Goal: Find contact information: Obtain details needed to contact an individual or organization

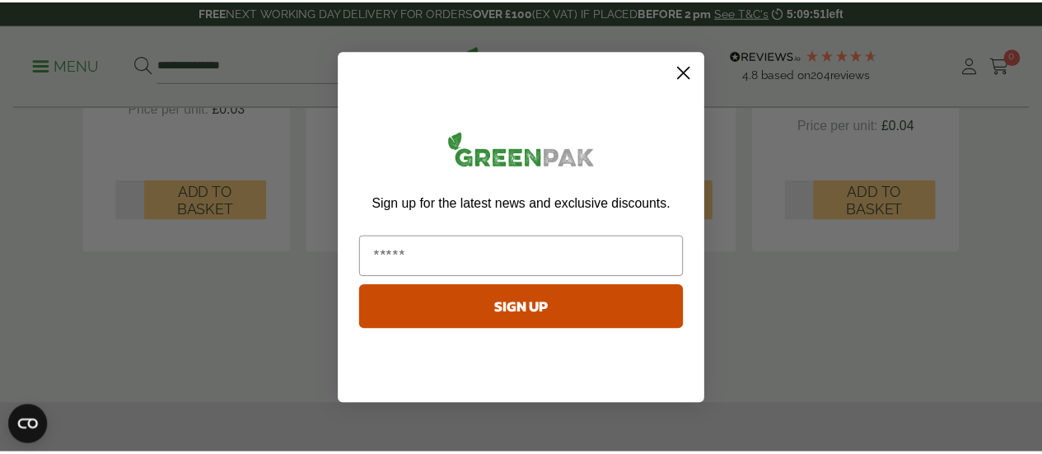
scroll to position [1811, 0]
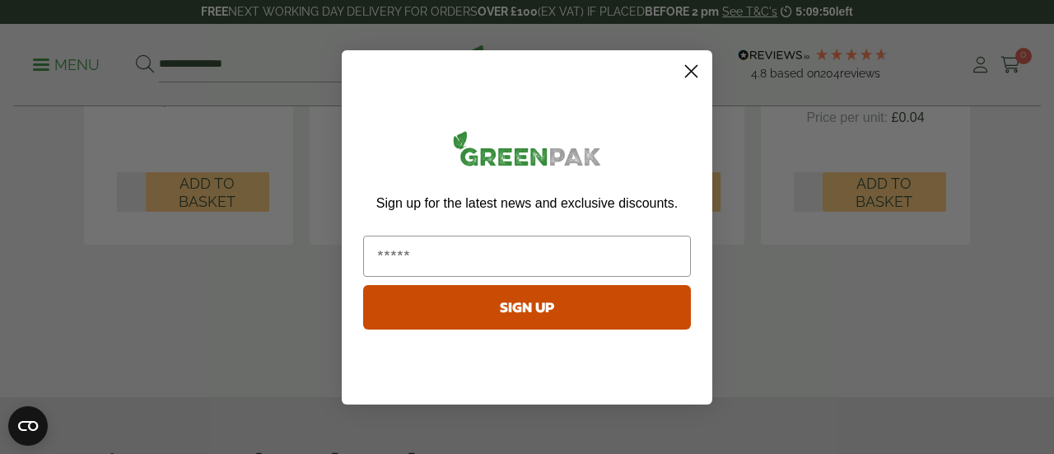
click at [689, 72] on circle "Close dialog" at bounding box center [691, 70] width 27 height 27
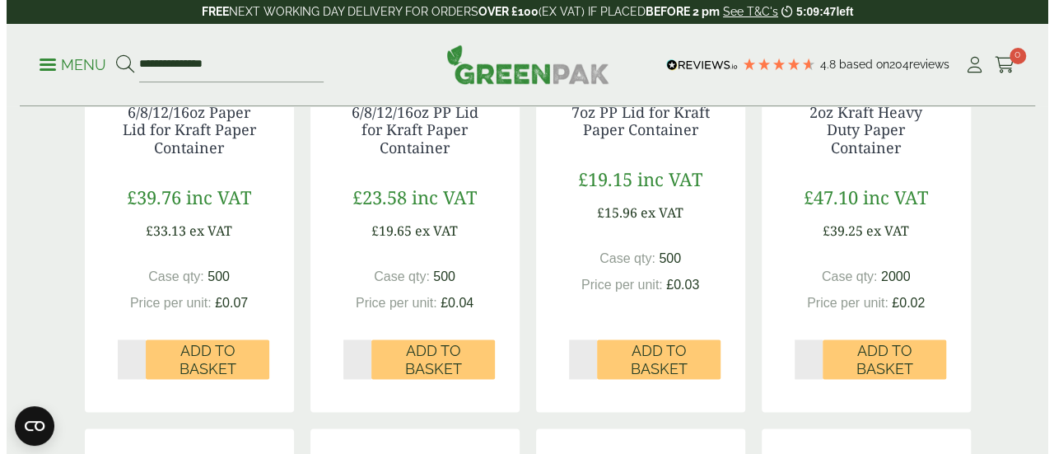
scroll to position [906, 0]
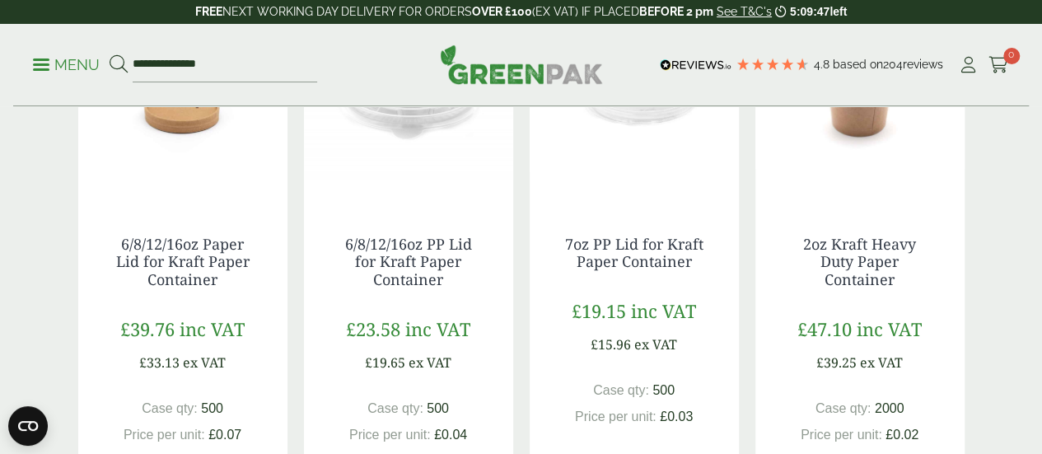
click at [96, 54] on ul "**********" at bounding box center [175, 65] width 284 height 35
click at [92, 63] on p "Menu" at bounding box center [66, 65] width 67 height 20
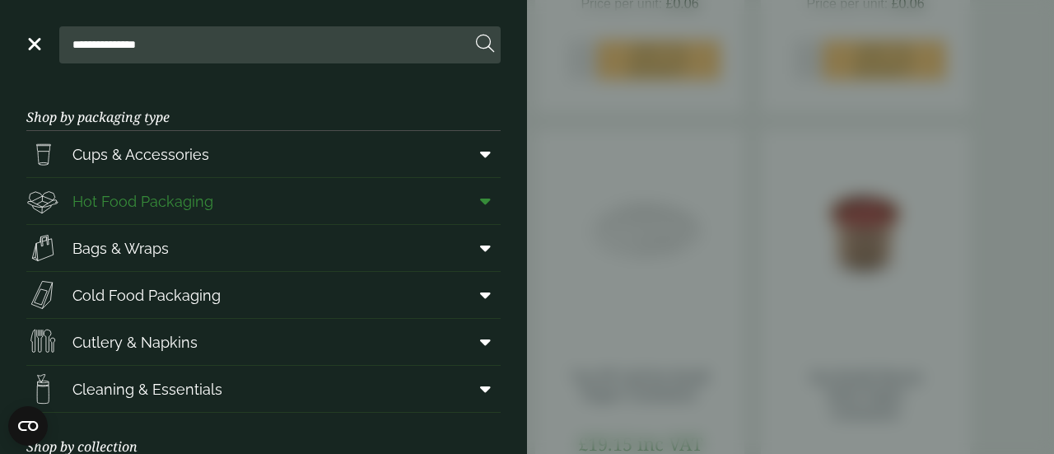
click at [442, 200] on link "Hot Food Packaging" at bounding box center [263, 201] width 474 height 46
click at [125, 204] on span "Hot Food Packaging" at bounding box center [142, 201] width 141 height 22
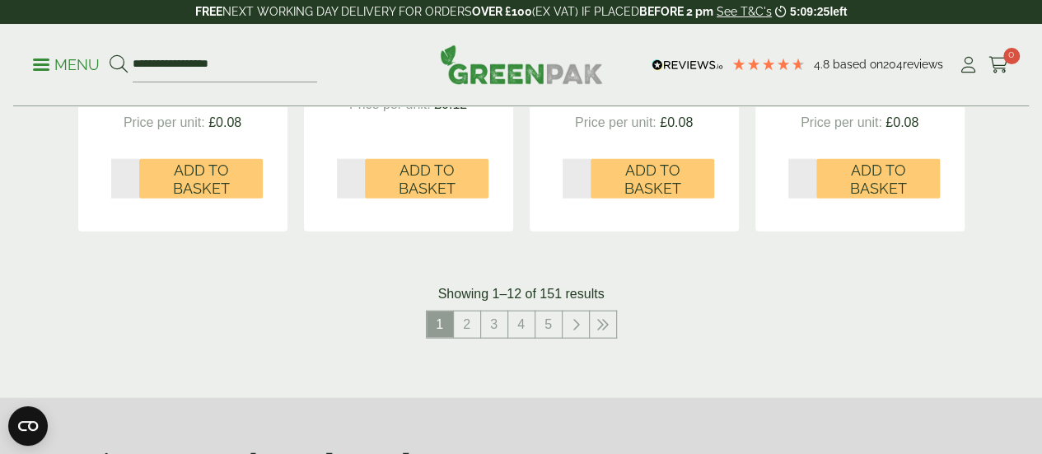
scroll to position [2058, 0]
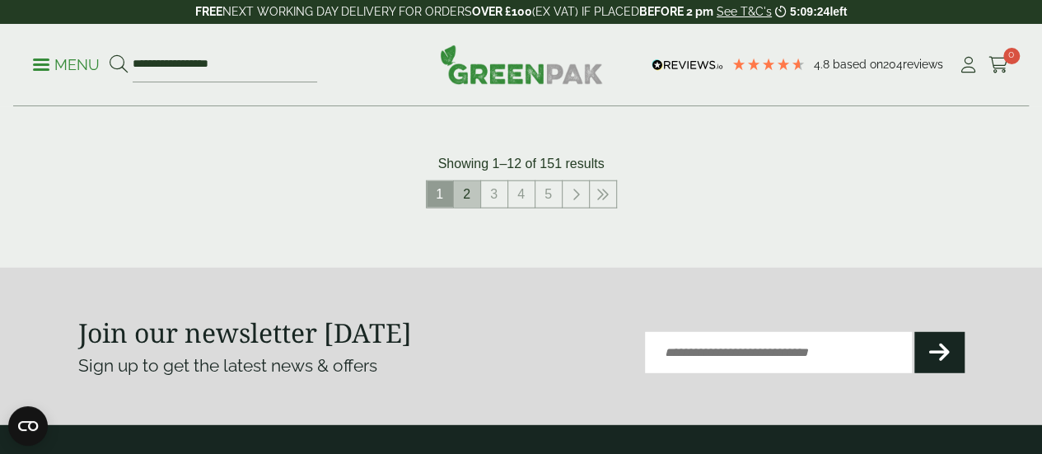
click at [464, 207] on link "2" at bounding box center [467, 194] width 26 height 26
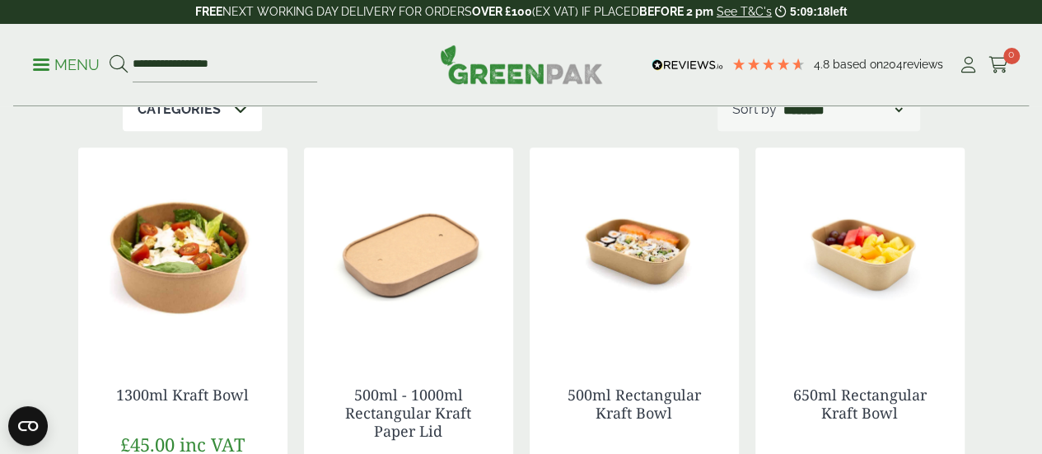
scroll to position [247, 0]
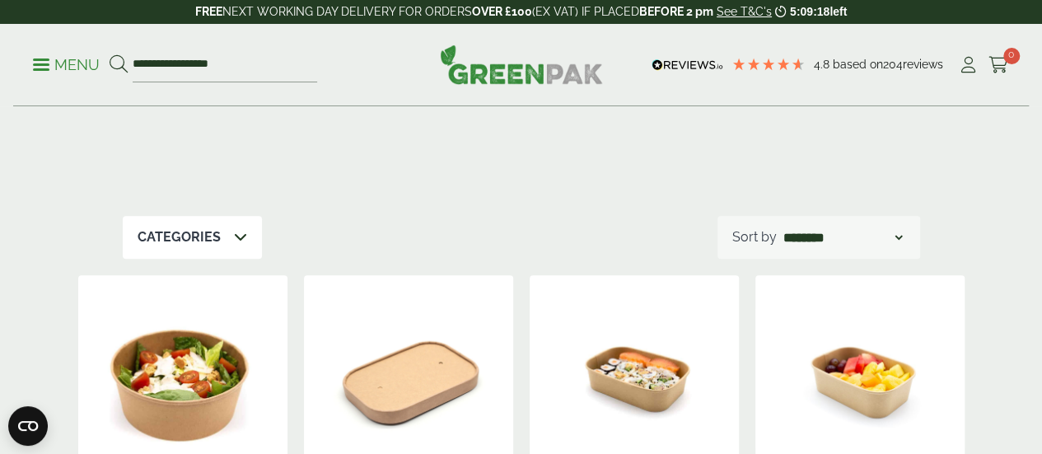
click at [217, 231] on p "Categories" at bounding box center [178, 237] width 83 height 20
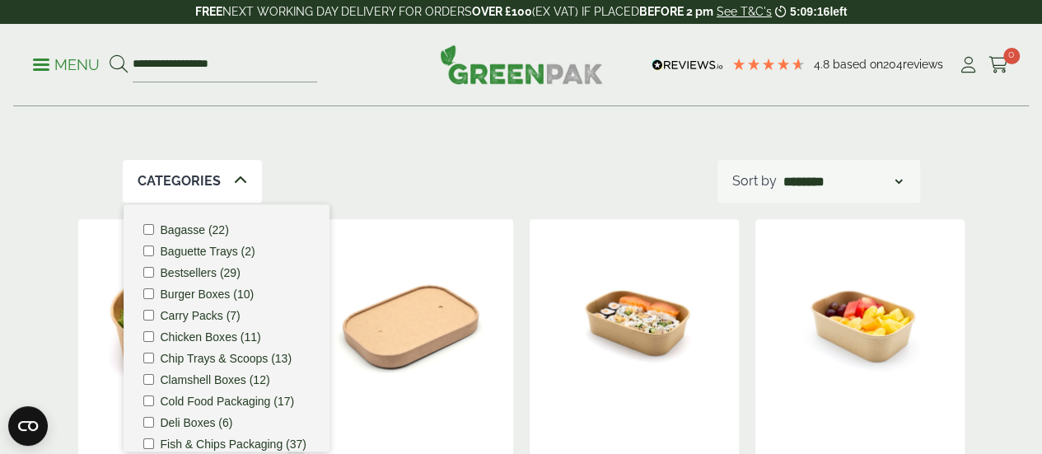
scroll to position [329, 0]
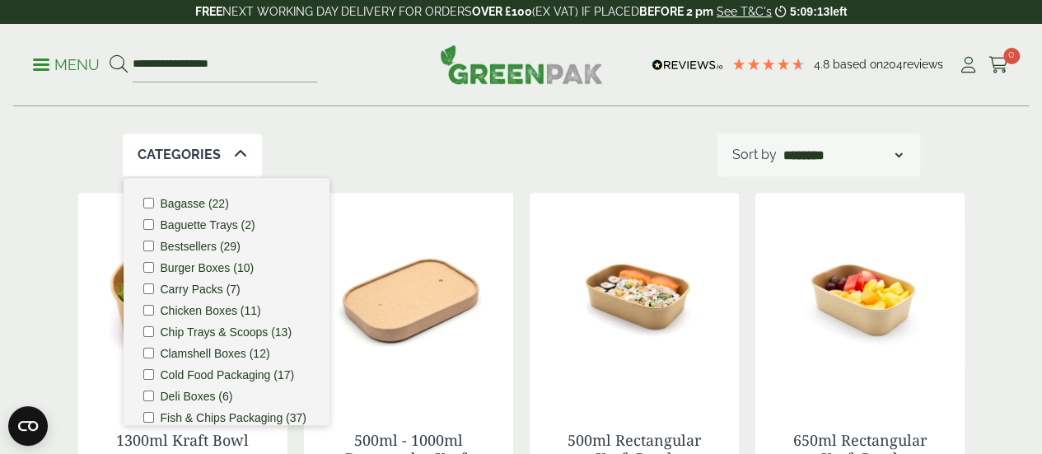
click at [204, 291] on label "Carry Packs (7)" at bounding box center [201, 289] width 80 height 12
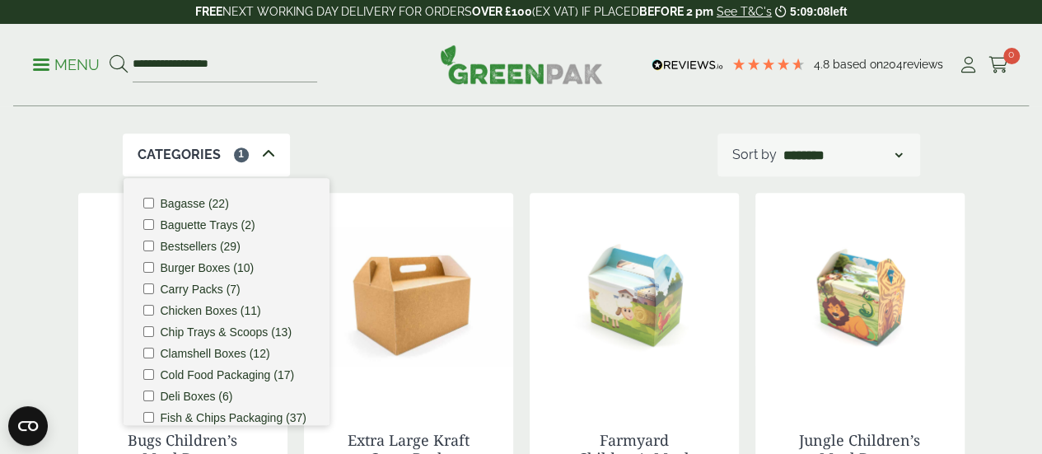
click at [183, 350] on label "Clamshell Boxes (12)" at bounding box center [216, 353] width 110 height 12
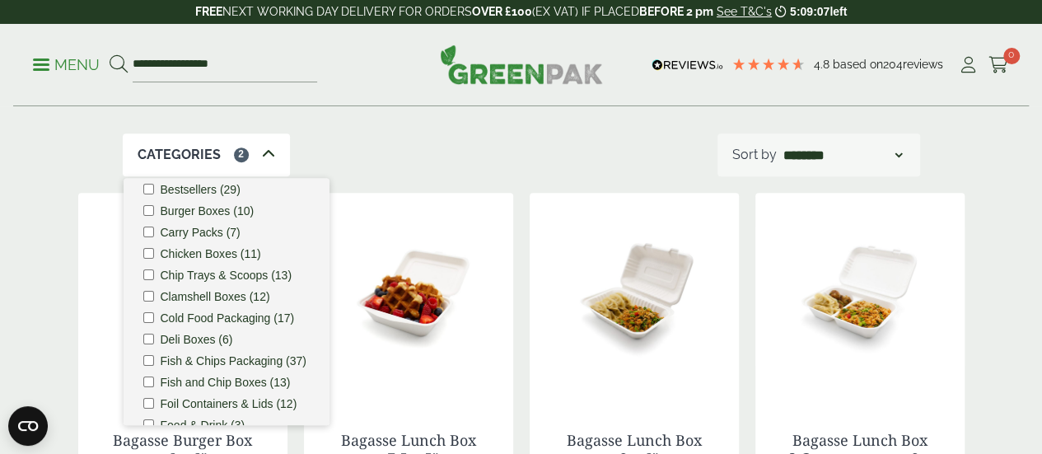
scroll to position [82, 0]
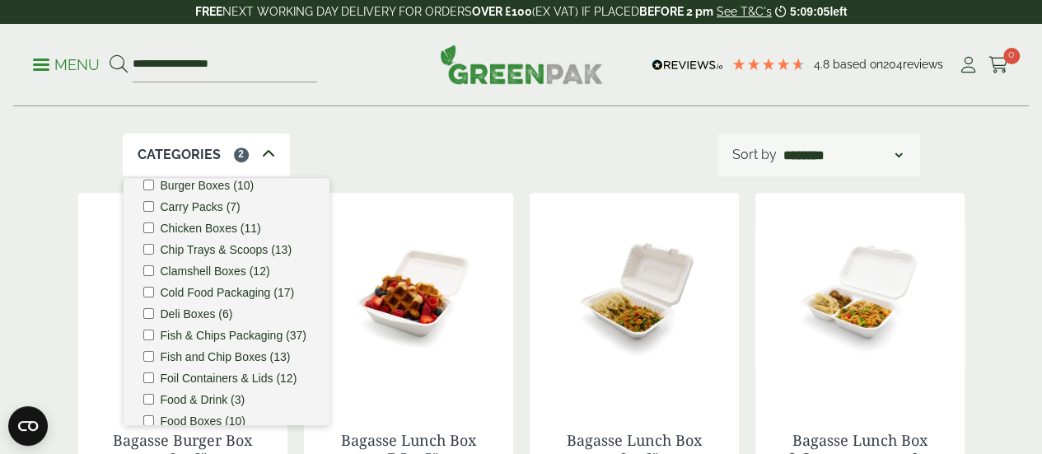
click at [240, 295] on label "Cold Food Packaging (17)" at bounding box center [228, 293] width 134 height 12
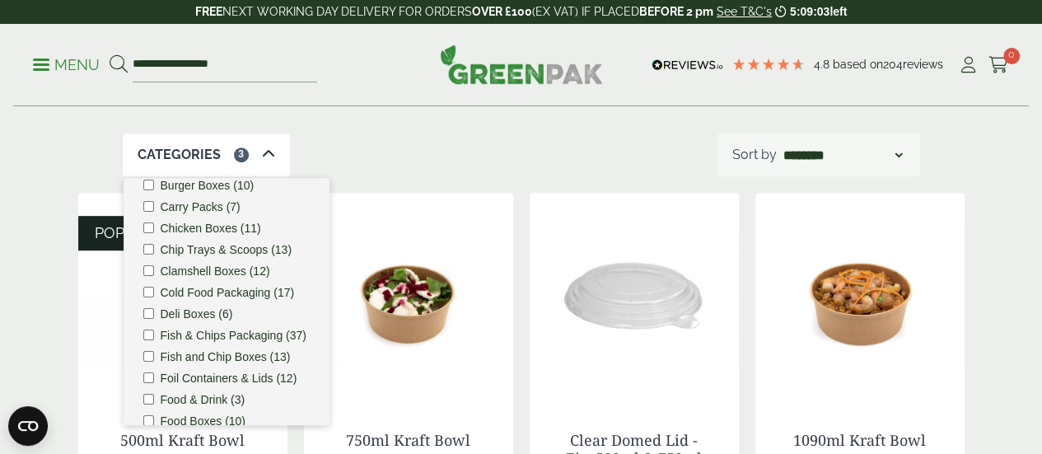
click at [213, 319] on label "Deli Boxes (6)" at bounding box center [197, 314] width 72 height 12
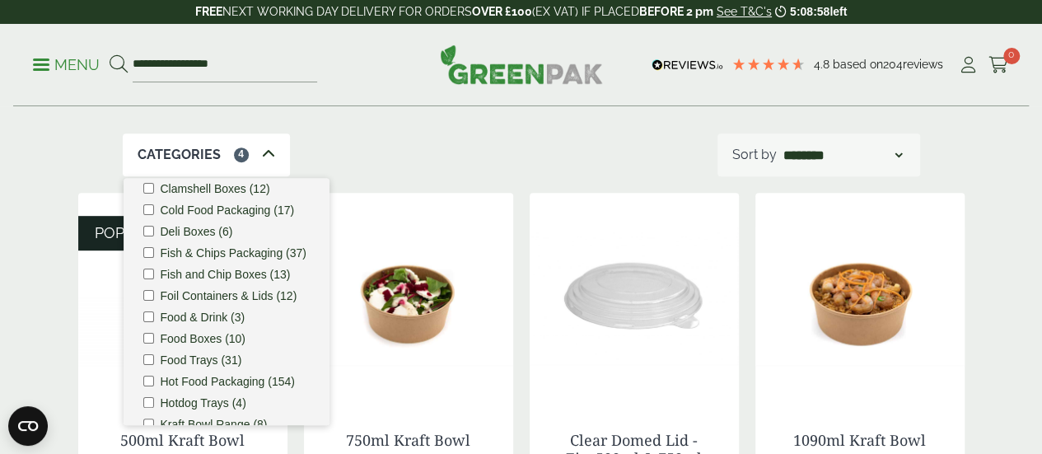
scroll to position [247, 0]
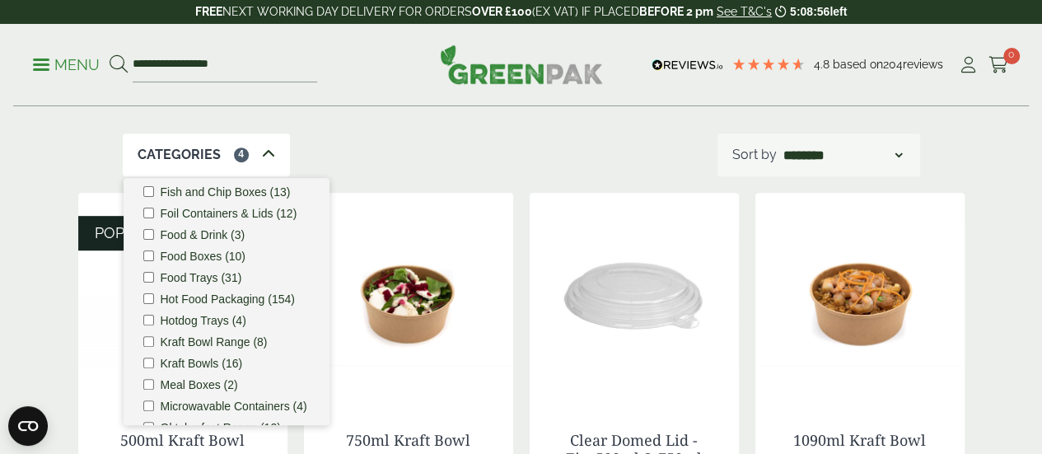
click at [209, 262] on label "Food Boxes (10)" at bounding box center [204, 256] width 86 height 12
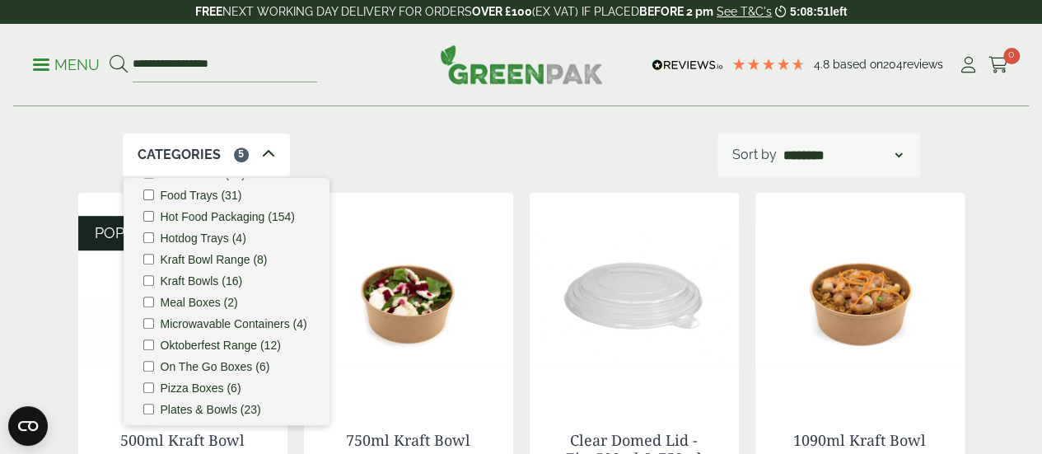
click at [212, 265] on label "Kraft Bowl Range (8)" at bounding box center [214, 260] width 107 height 12
click at [201, 308] on label "Meal Boxes (2)" at bounding box center [199, 302] width 77 height 12
click at [192, 329] on label "Microwavable Containers (4)" at bounding box center [234, 324] width 147 height 12
click at [214, 287] on label "Kraft Bowls (16)" at bounding box center [202, 281] width 82 height 12
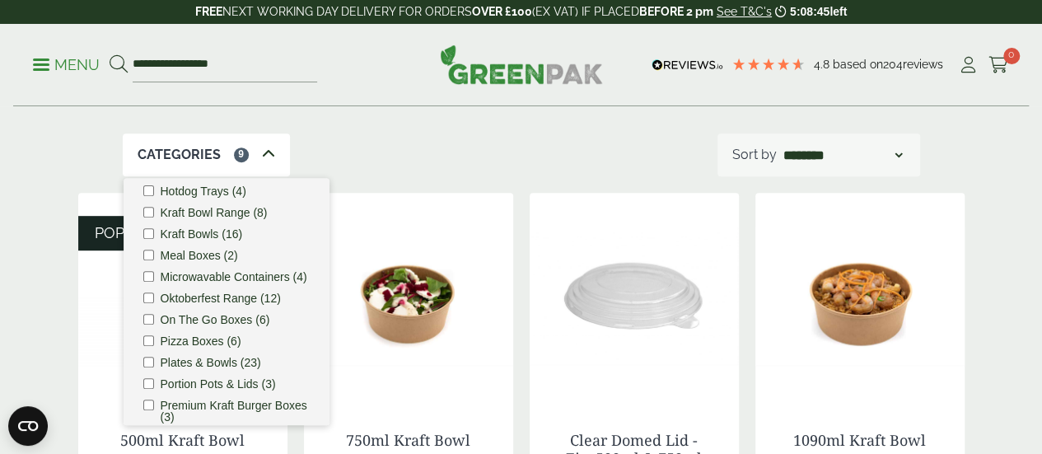
scroll to position [412, 0]
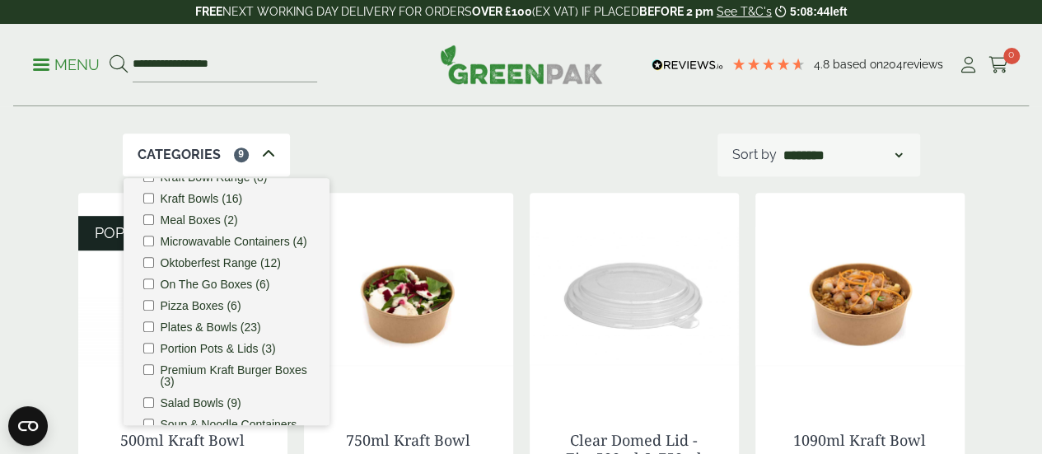
click at [229, 290] on label "On The Go Boxes (6)" at bounding box center [216, 284] width 110 height 12
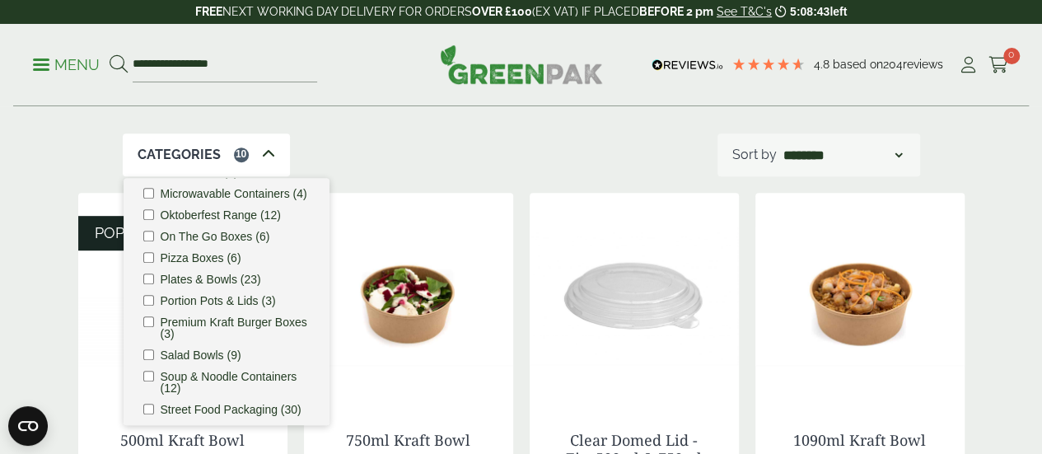
scroll to position [494, 0]
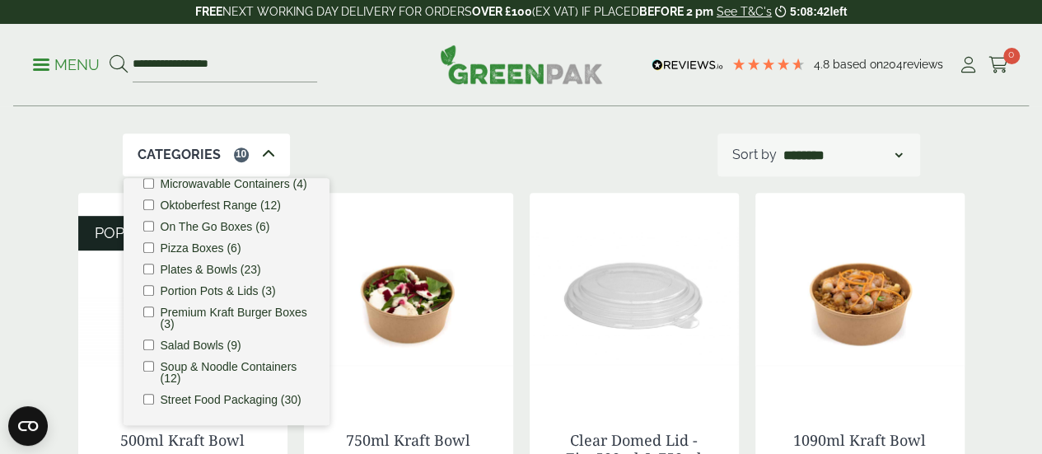
click at [214, 275] on label "Plates & Bowls (23)" at bounding box center [211, 269] width 100 height 12
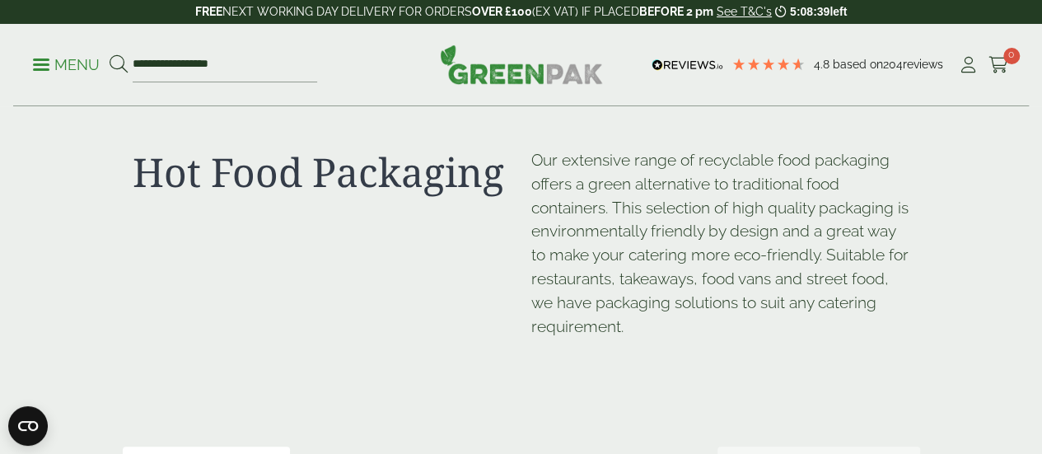
scroll to position [247, 0]
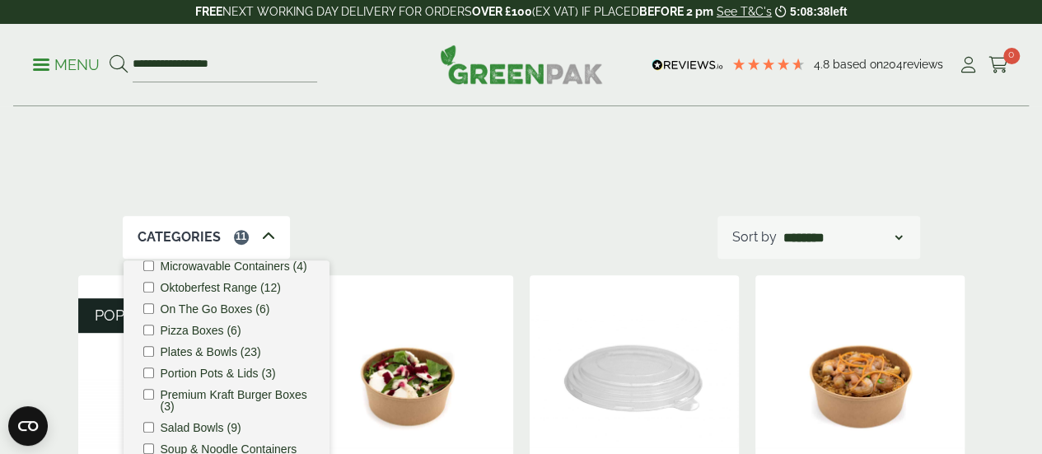
click at [263, 246] on span at bounding box center [268, 237] width 13 height 20
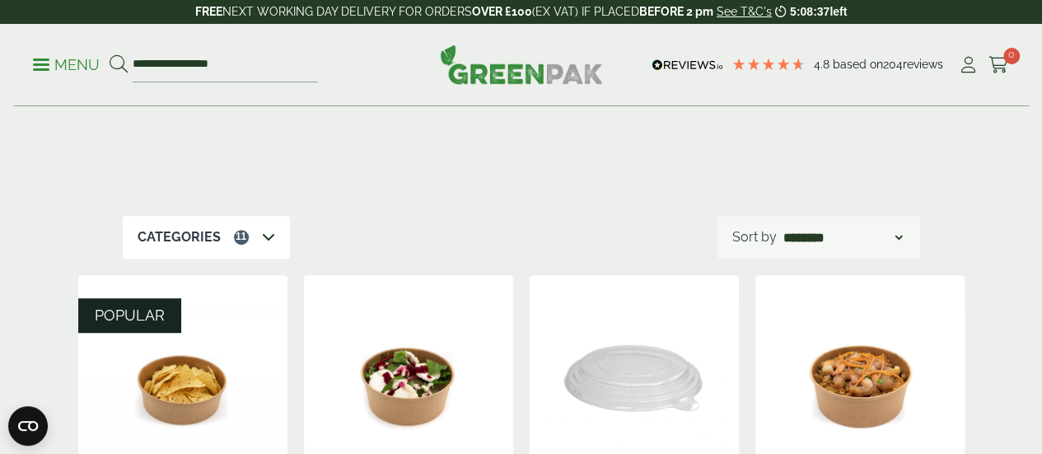
click at [263, 239] on icon at bounding box center [268, 236] width 13 height 13
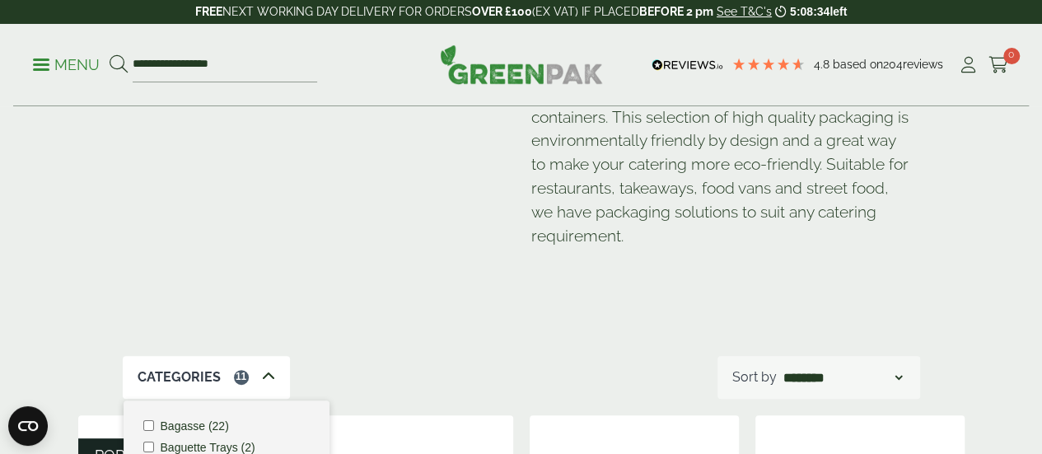
scroll to position [412, 0]
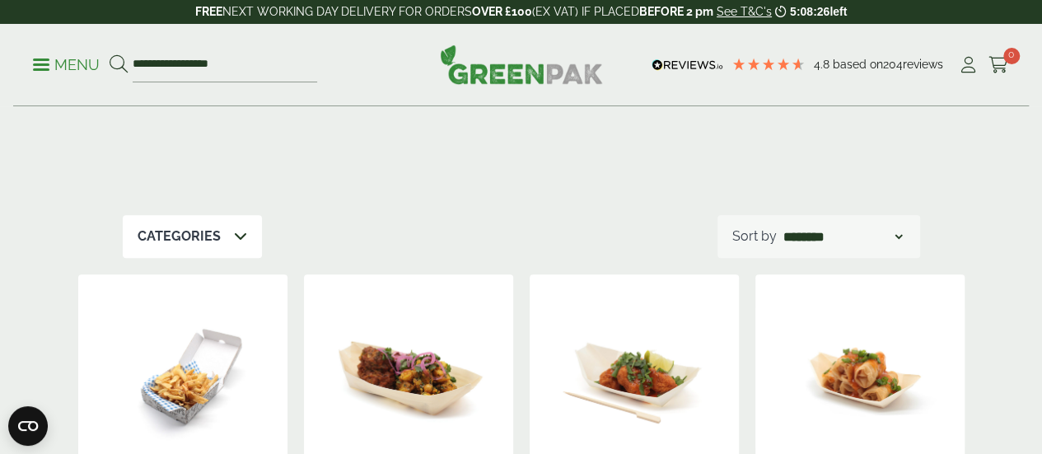
scroll to position [247, 0]
click at [238, 241] on icon at bounding box center [240, 236] width 13 height 13
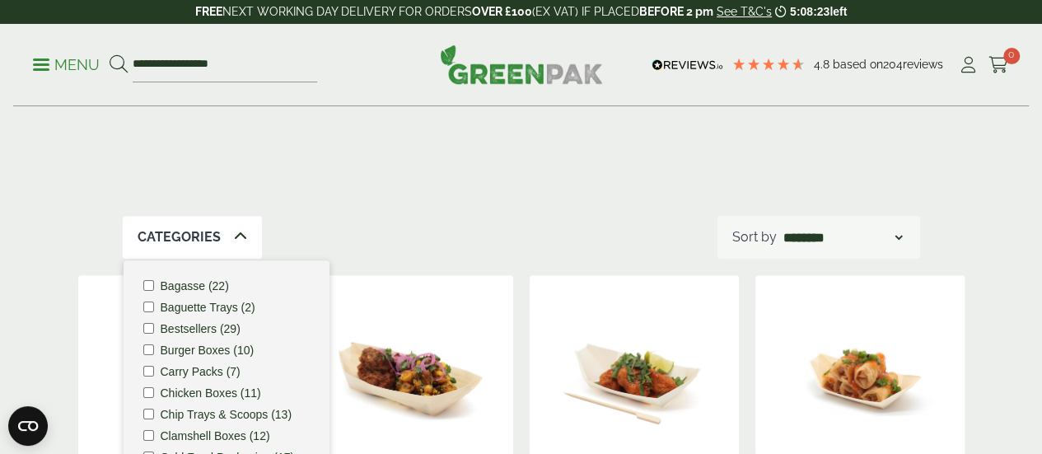
click at [203, 366] on label "Carry Packs (7)" at bounding box center [201, 372] width 80 height 12
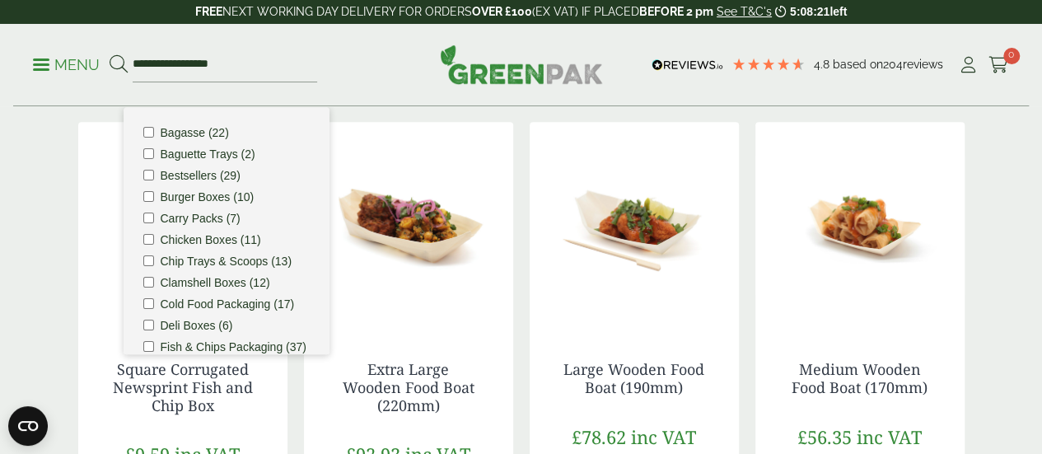
scroll to position [494, 0]
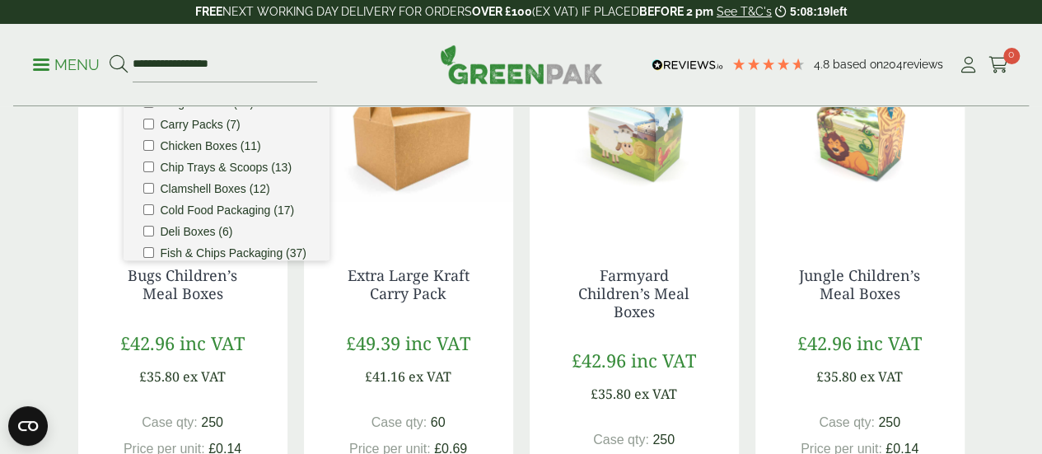
click at [990, 220] on div "Hot Food Packaging Our extensive range of recyclable food packaging offers a gr…" at bounding box center [521, 415] width 1042 height 1605
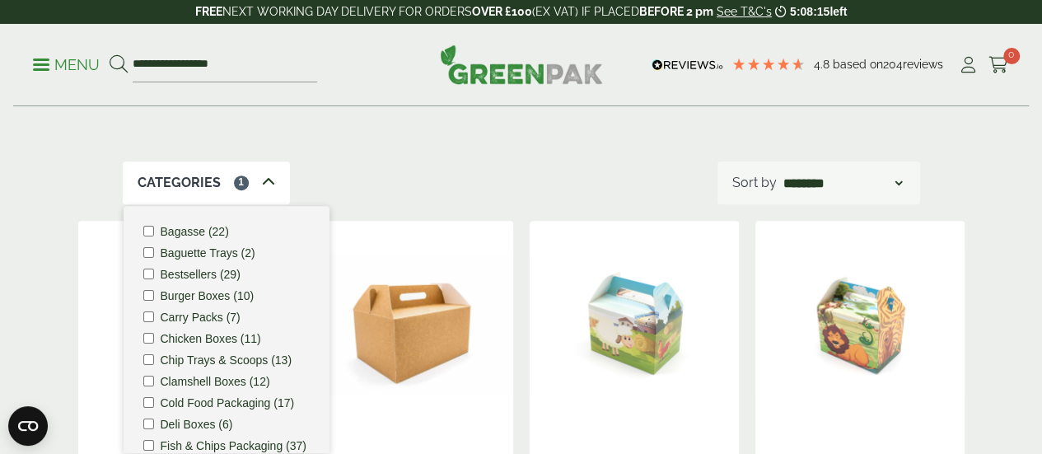
scroll to position [412, 0]
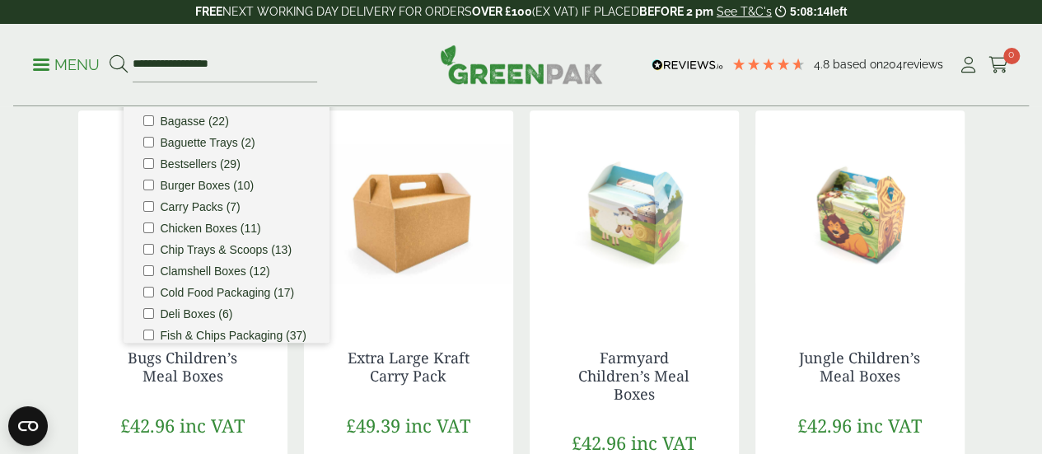
click at [198, 212] on label "Carry Packs (7)" at bounding box center [201, 207] width 80 height 12
click at [196, 228] on label "Chicken Boxes (11)" at bounding box center [211, 228] width 100 height 12
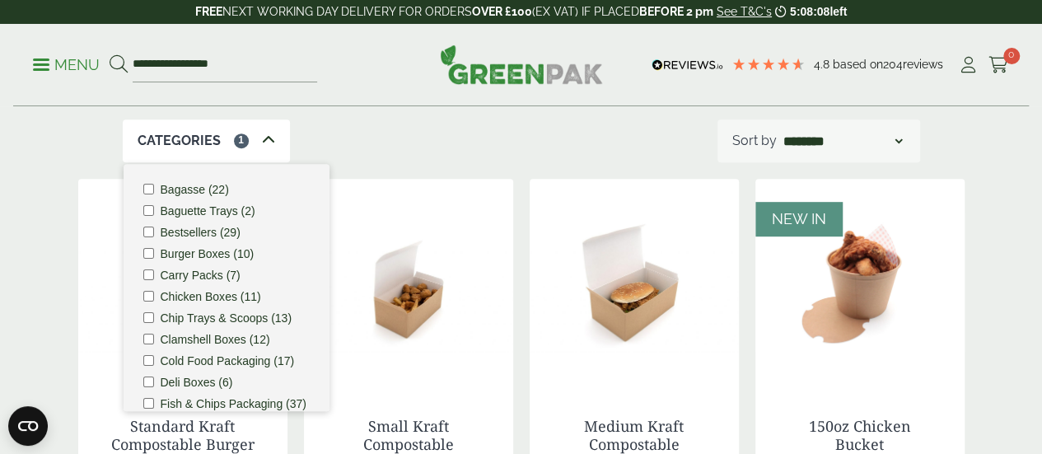
scroll to position [329, 0]
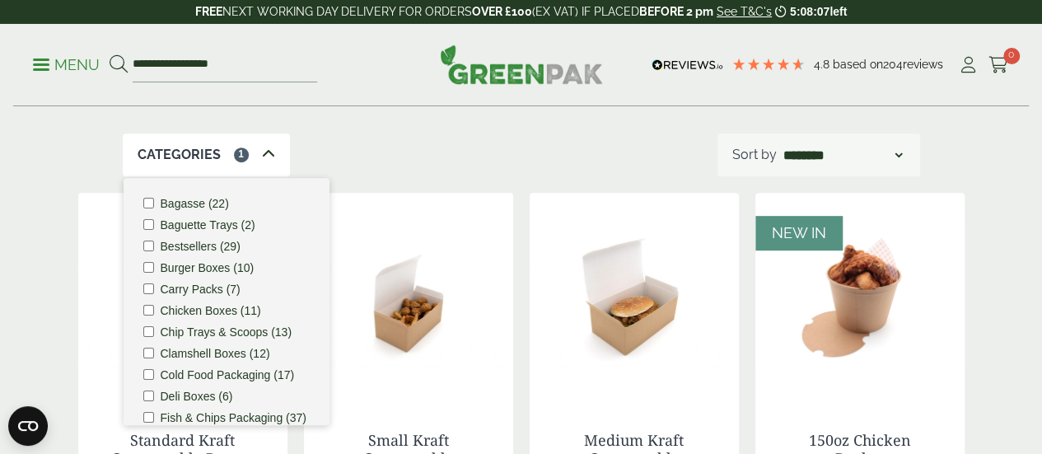
click at [204, 310] on label "Chicken Boxes (11)" at bounding box center [211, 311] width 100 height 12
click at [198, 333] on label "Chip Trays & Scoops (13)" at bounding box center [227, 332] width 132 height 12
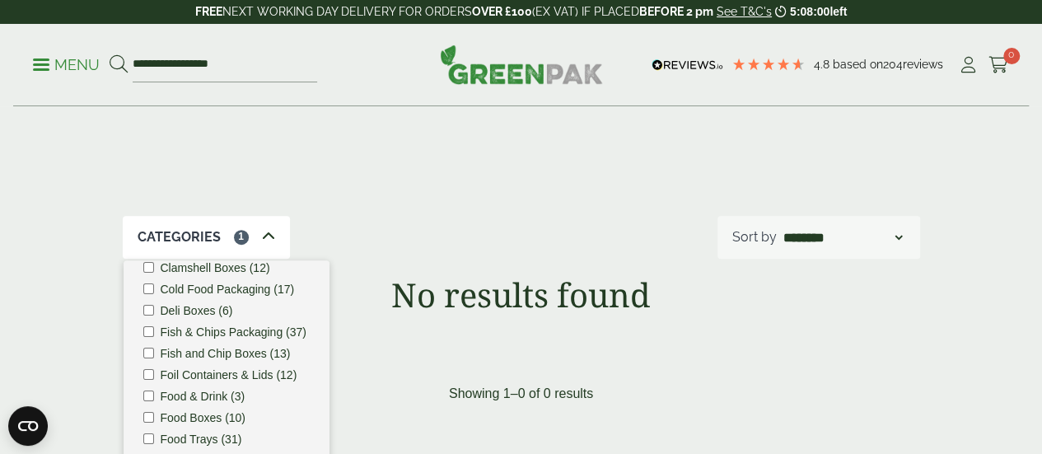
scroll to position [0, 0]
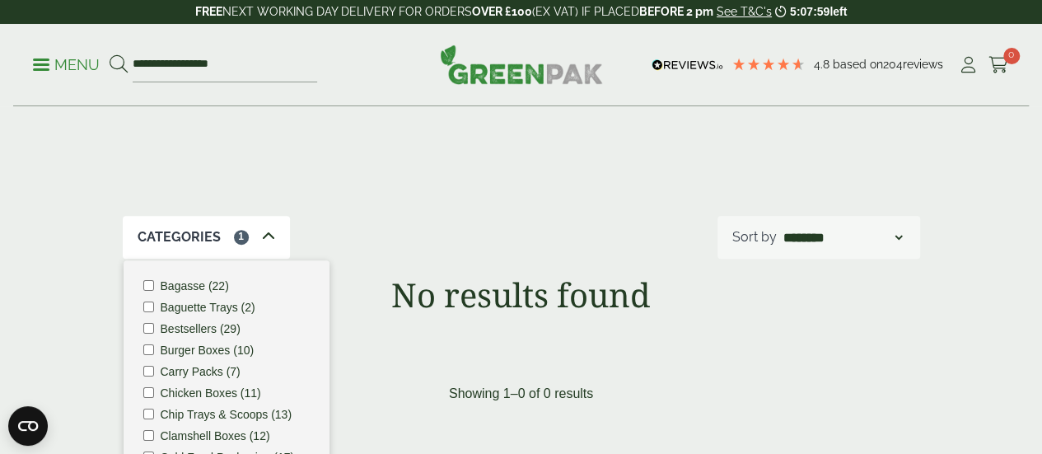
click at [214, 413] on label "Chip Trays & Scoops (13)" at bounding box center [227, 414] width 132 height 12
click at [207, 435] on label "Clamshell Boxes (12)" at bounding box center [216, 436] width 110 height 12
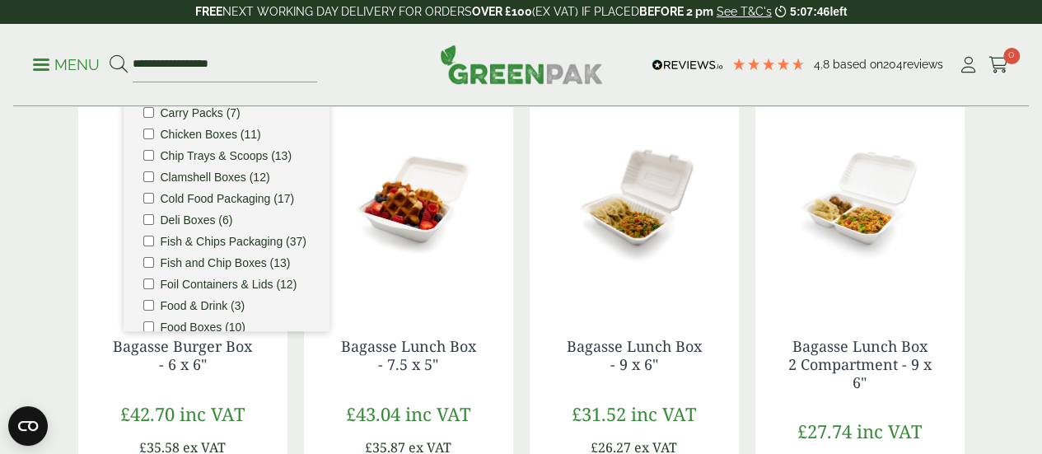
scroll to position [412, 0]
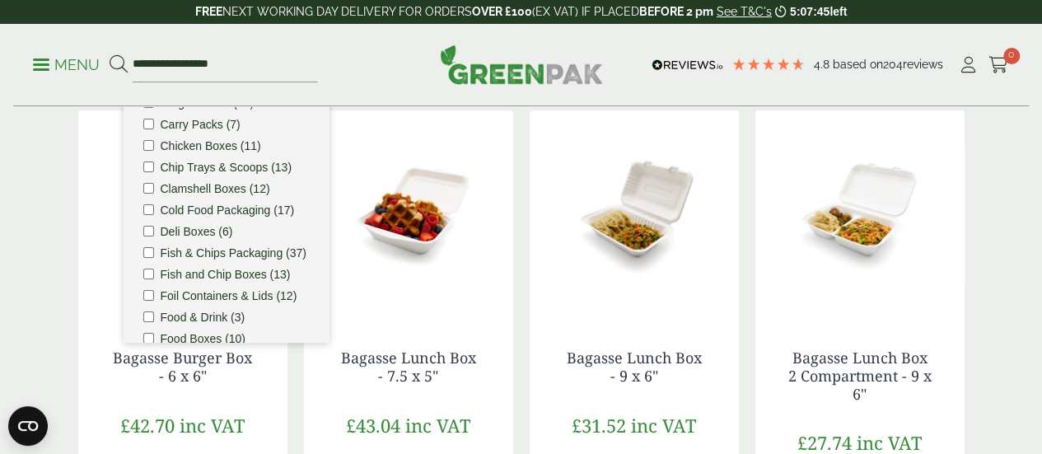
click at [223, 197] on ul "Bagasse (22) Baguette Trays (2) Bestsellers (29) Burger Boxes (10) Carry Packs …" at bounding box center [226, 219] width 206 height 247
click at [159, 192] on li "Clamshell Boxes (12)" at bounding box center [226, 189] width 166 height 12
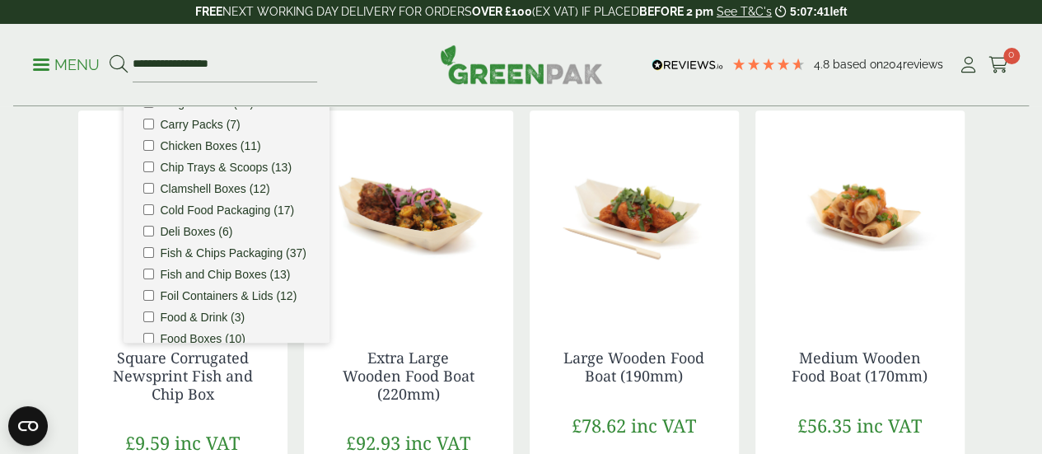
click at [181, 235] on label "Deli Boxes (6)" at bounding box center [197, 232] width 72 height 12
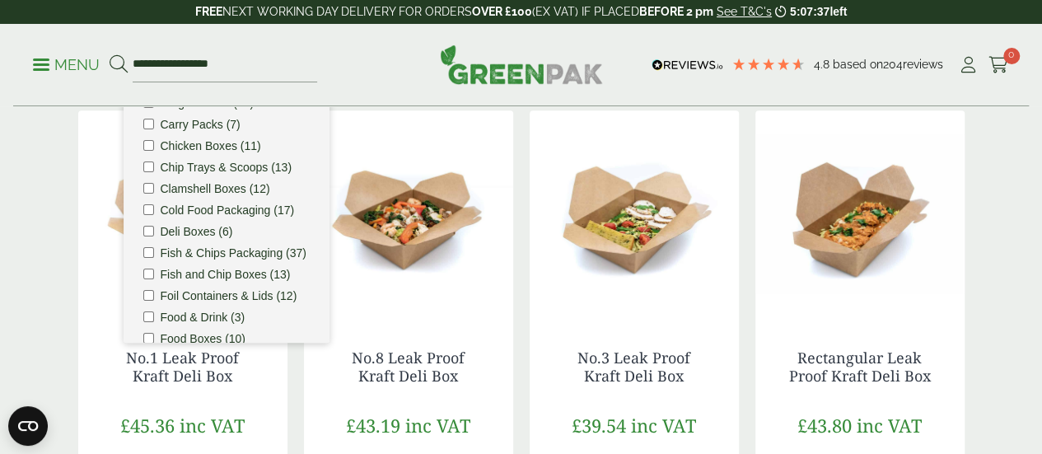
click at [181, 235] on label "Deli Boxes (6)" at bounding box center [197, 232] width 72 height 12
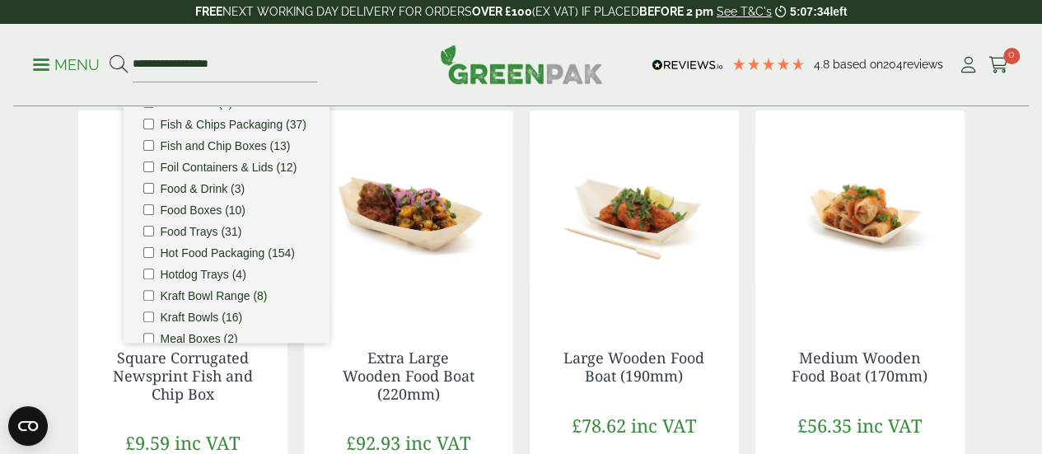
scroll to position [247, 0]
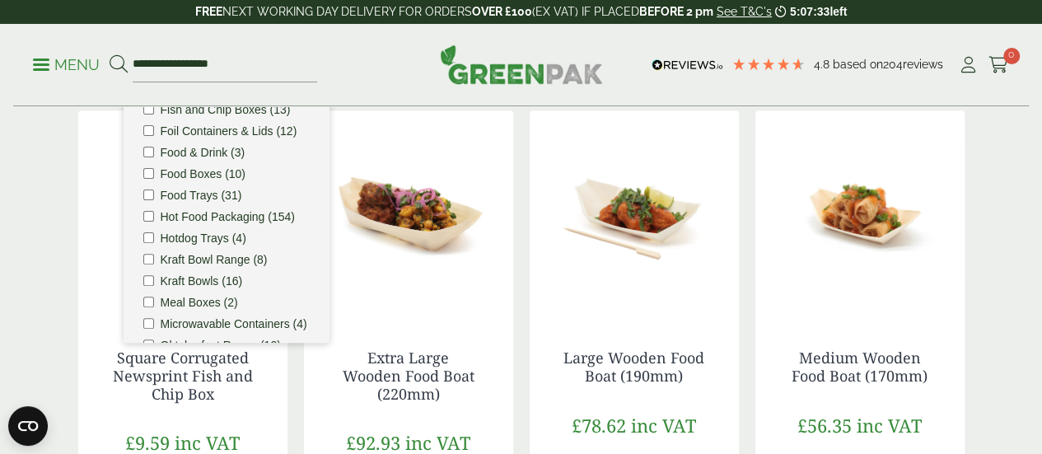
click at [221, 179] on label "Food Boxes (10)" at bounding box center [204, 174] width 86 height 12
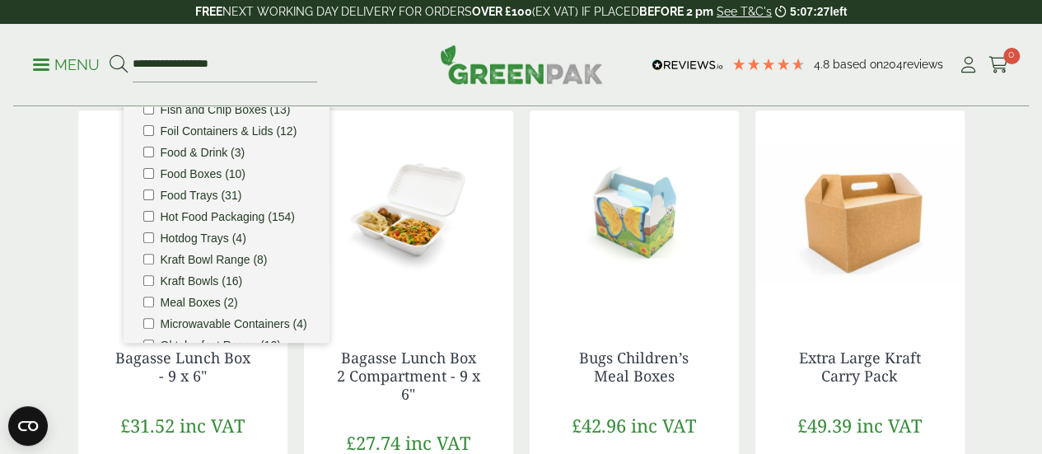
scroll to position [412, 0]
click at [154, 179] on li "Food Boxes (10)" at bounding box center [226, 174] width 166 height 12
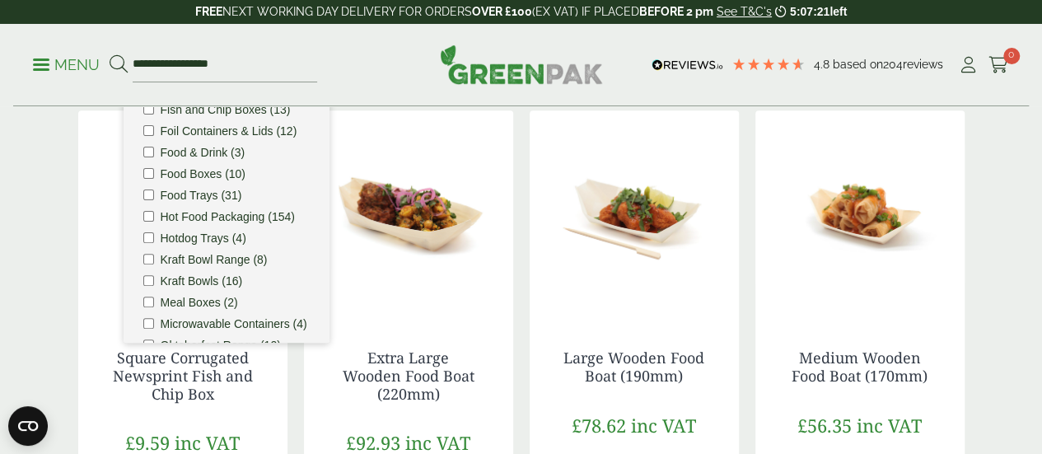
click at [171, 265] on label "Kraft Bowl Range (8)" at bounding box center [214, 260] width 107 height 12
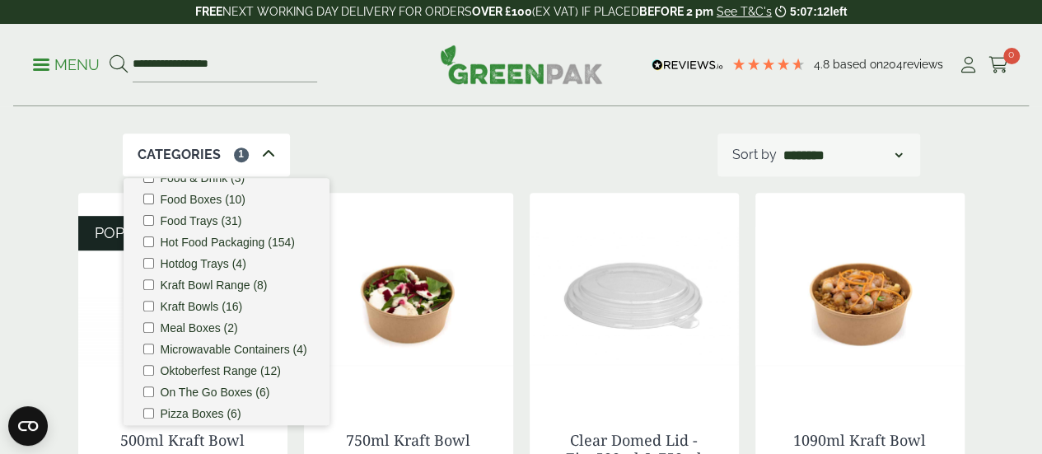
scroll to position [268, 0]
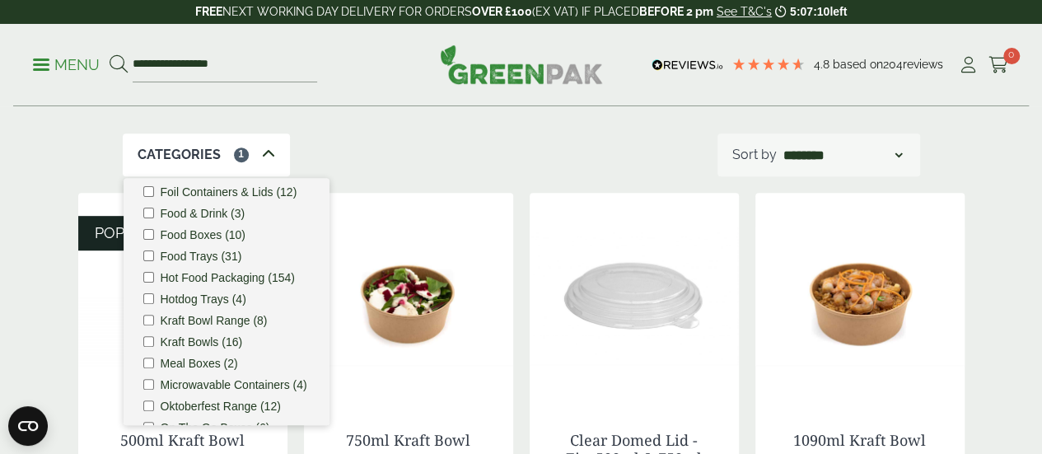
click at [201, 326] on label "Kraft Bowl Range (8)" at bounding box center [214, 321] width 107 height 12
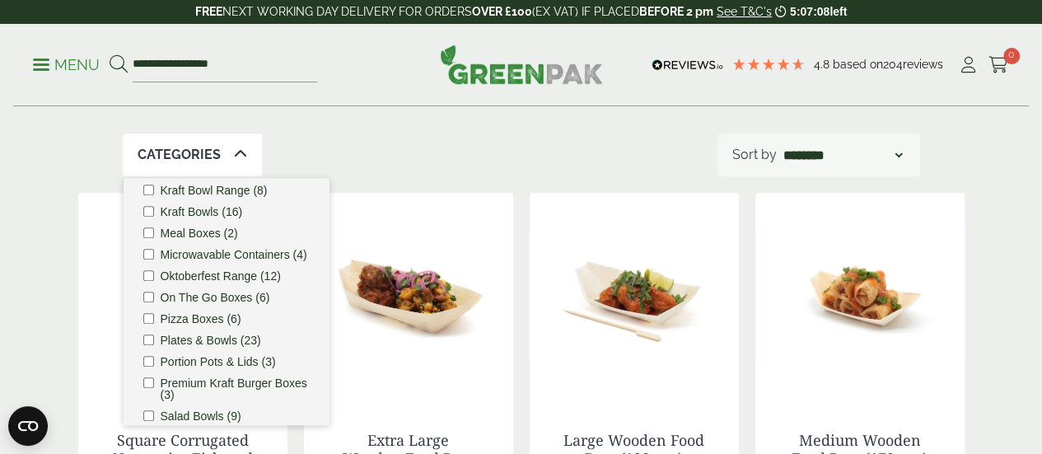
scroll to position [433, 0]
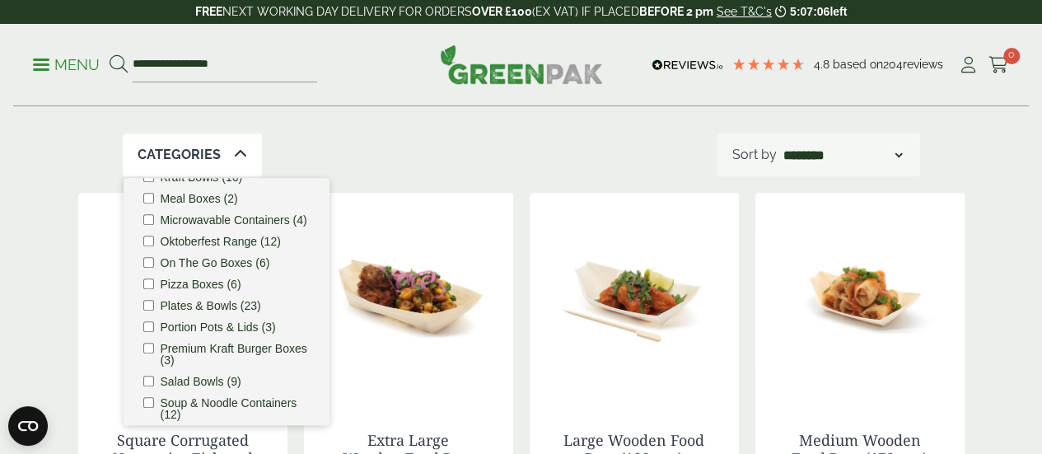
click at [207, 268] on label "On The Go Boxes (6)" at bounding box center [216, 263] width 110 height 12
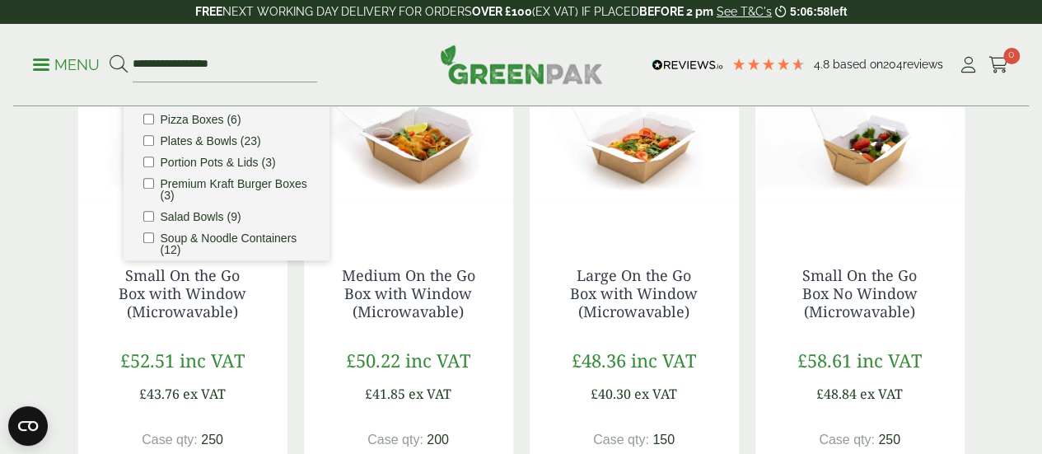
click at [208, 147] on label "Plates & Bowls (23)" at bounding box center [211, 141] width 100 height 12
click at [173, 104] on label "On The Go Boxes (6)" at bounding box center [216, 98] width 110 height 12
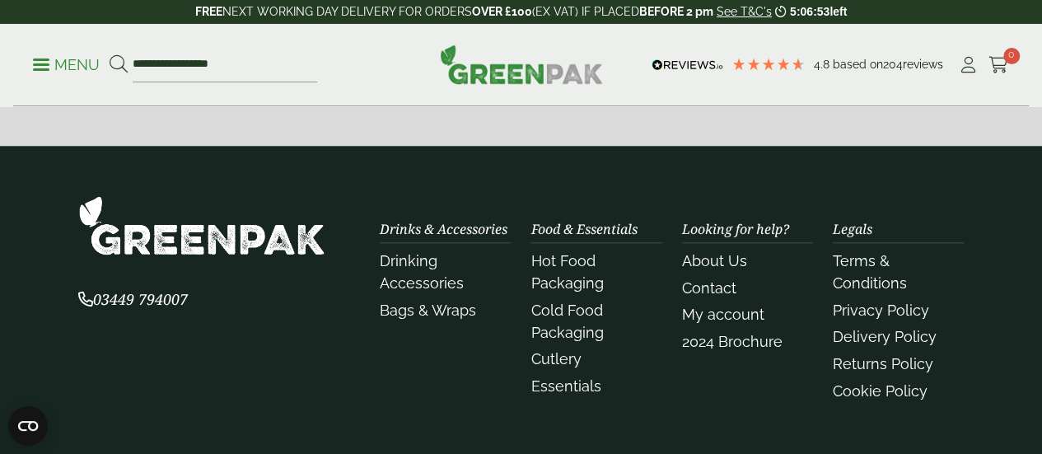
scroll to position [823, 0]
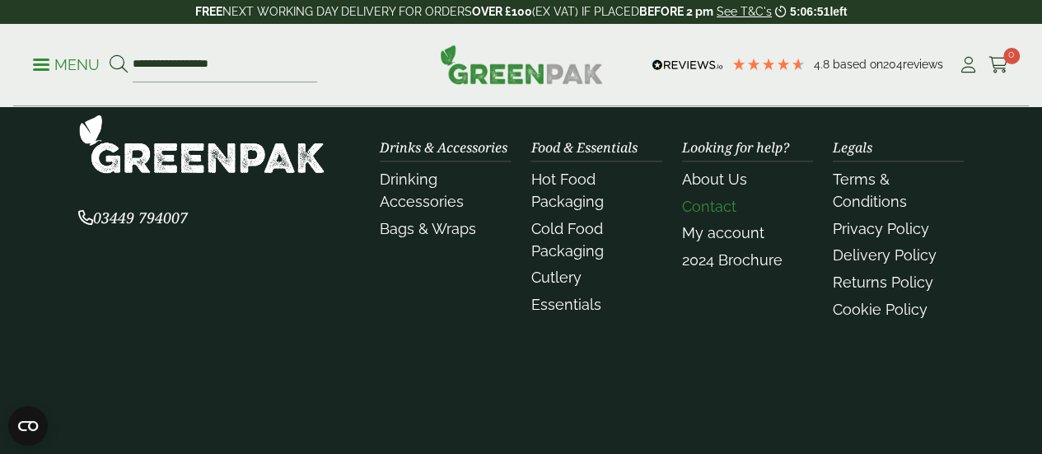
click at [718, 215] on link "Contact" at bounding box center [709, 206] width 54 height 17
